Goal: Check status: Check status

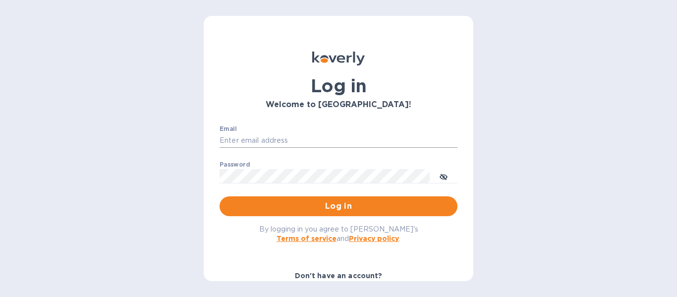
click at [259, 138] on input "Email" at bounding box center [339, 140] width 238 height 15
type input "[EMAIL_ADDRESS][DOMAIN_NAME]"
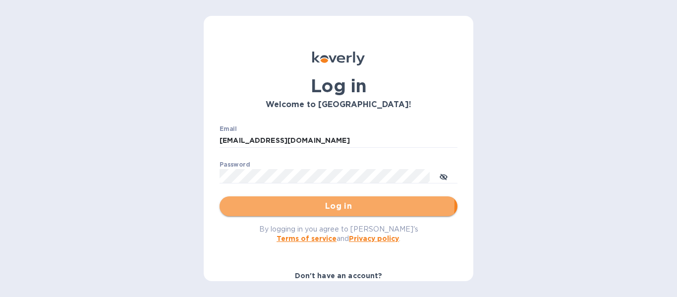
click at [305, 205] on span "Log in" at bounding box center [338, 206] width 222 height 12
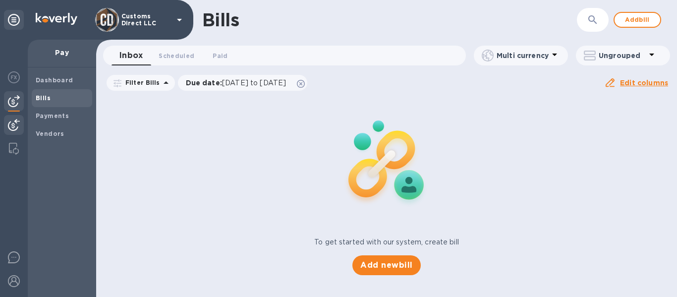
click at [13, 127] on img at bounding box center [14, 125] width 12 height 12
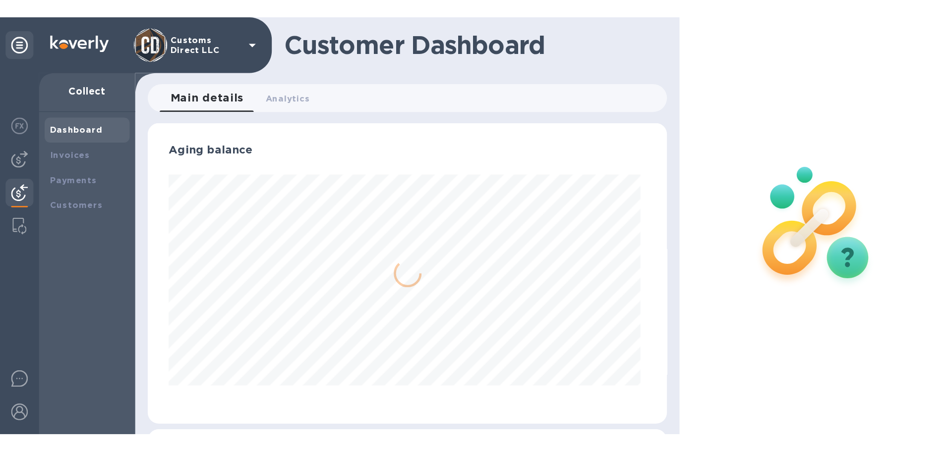
scroll to position [214, 366]
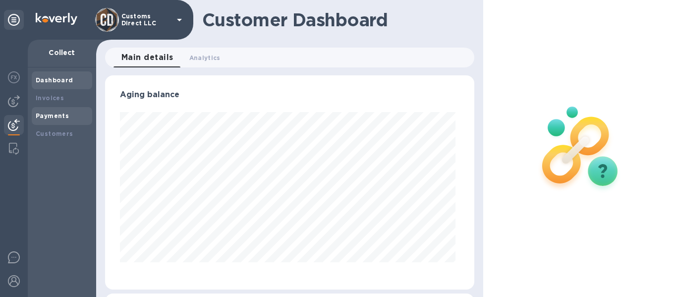
click at [57, 114] on b "Payments" at bounding box center [52, 115] width 33 height 7
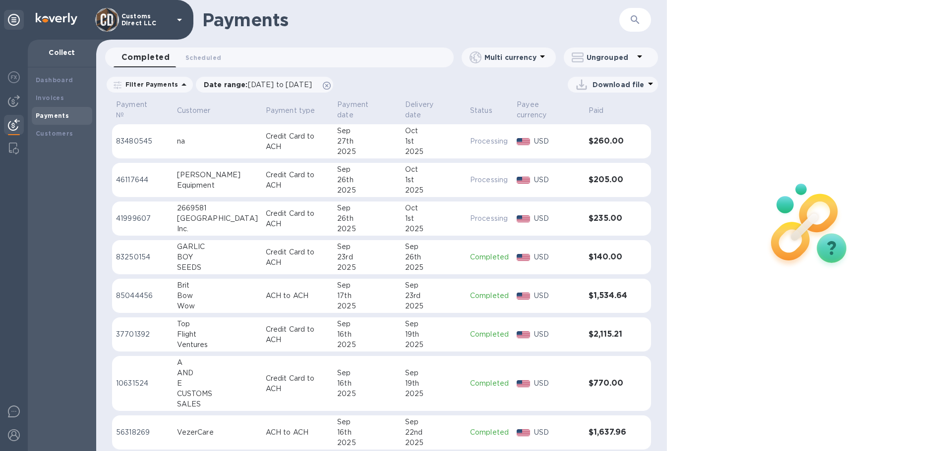
click at [337, 126] on div "Sep" at bounding box center [367, 131] width 60 height 10
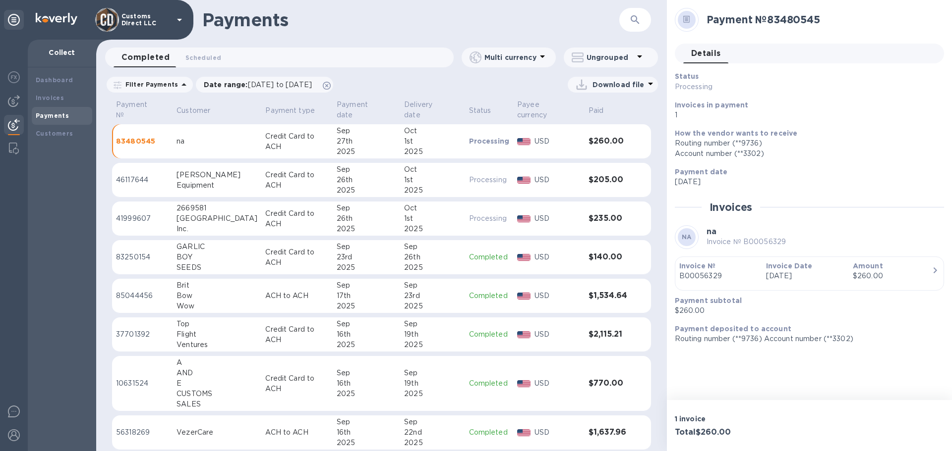
click at [207, 170] on div "[PERSON_NAME]" at bounding box center [216, 175] width 81 height 10
